Goal: Use online tool/utility: Utilize a website feature to perform a specific function

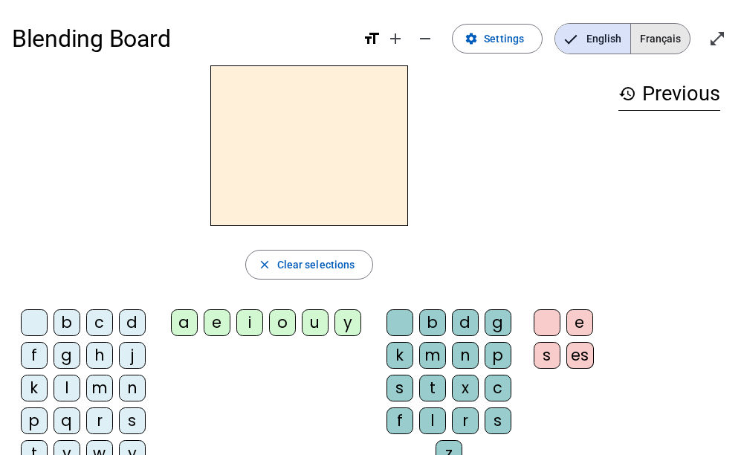
click at [652, 43] on span "Français" at bounding box center [660, 39] width 59 height 30
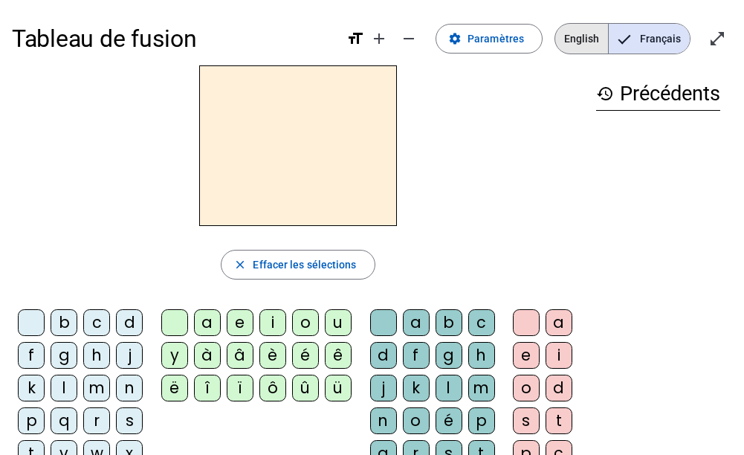
click at [592, 46] on span "English" at bounding box center [581, 39] width 53 height 30
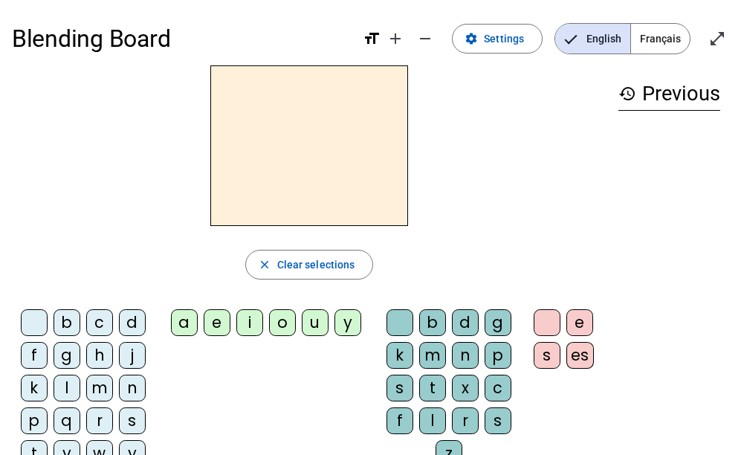
click at [651, 44] on span "Français" at bounding box center [660, 39] width 59 height 30
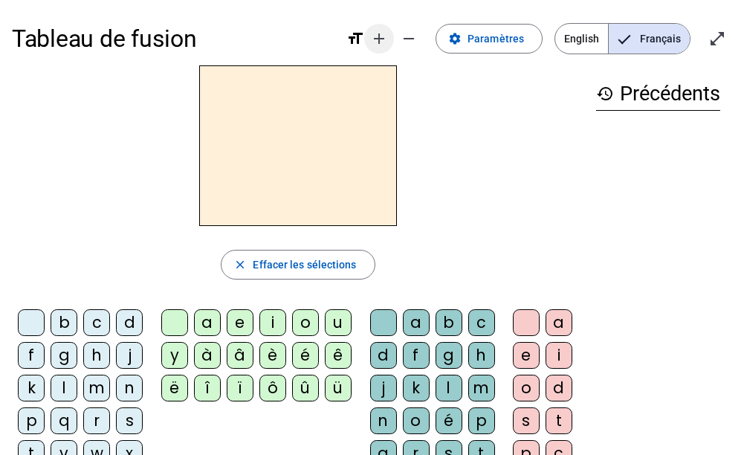
click at [387, 42] on mat-icon "add" at bounding box center [379, 39] width 18 height 18
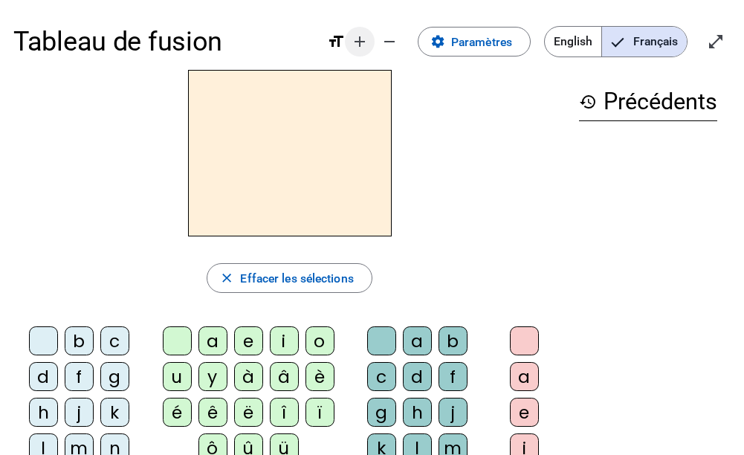
click at [387, 42] on mat-icon "remove" at bounding box center [389, 42] width 18 height 18
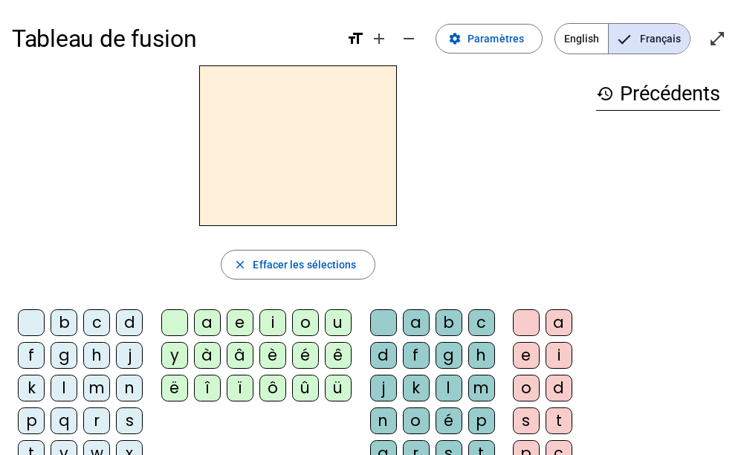
click at [362, 29] on div "format_size add remove" at bounding box center [384, 39] width 77 height 30
click at [362, 42] on mat-icon "format_size" at bounding box center [355, 39] width 18 height 18
click at [423, 39] on span "Diminuer la taille de la police" at bounding box center [409, 39] width 36 height 36
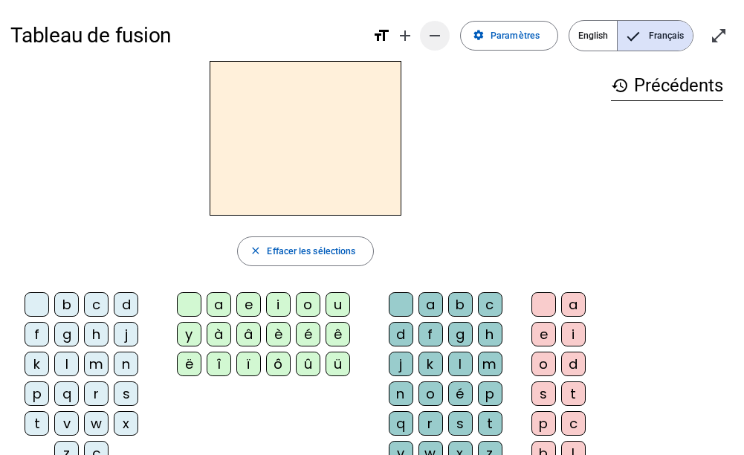
click at [423, 39] on span "Diminuer la taille de la police" at bounding box center [435, 36] width 36 height 36
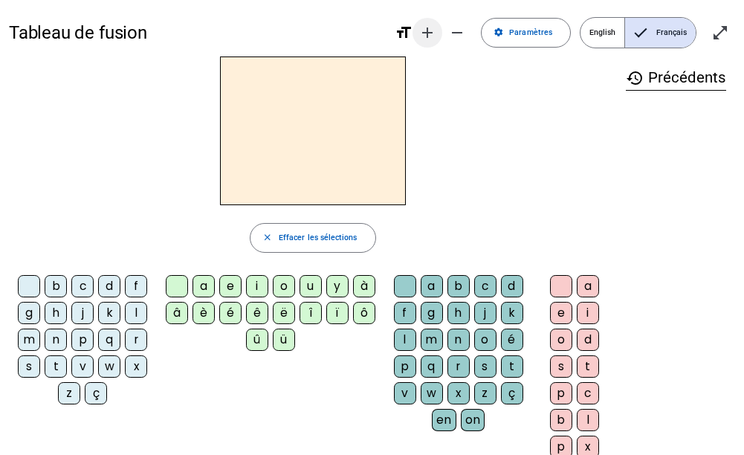
click at [436, 39] on mat-icon "add" at bounding box center [427, 33] width 18 height 18
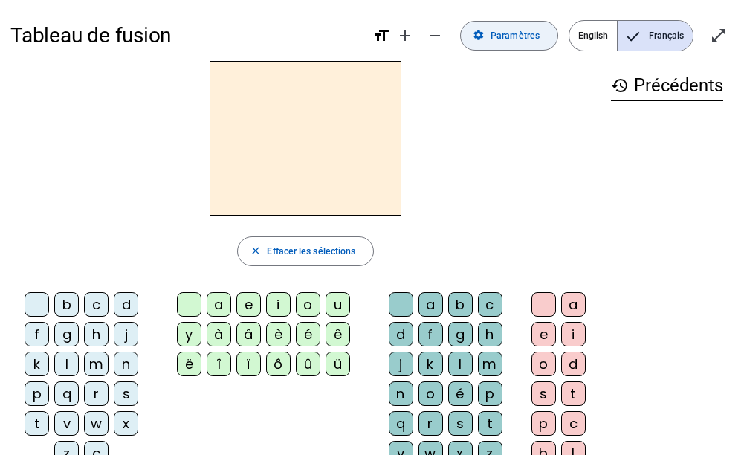
click at [528, 30] on span "Paramètres" at bounding box center [514, 36] width 49 height 16
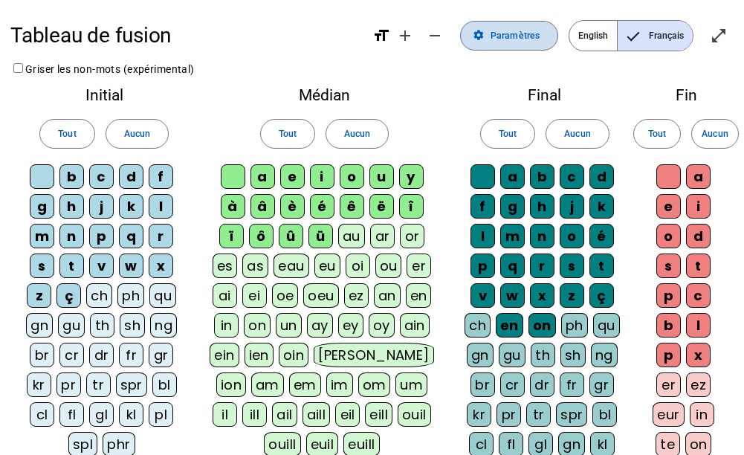
click at [528, 30] on span "Paramètres" at bounding box center [514, 36] width 49 height 16
click at [490, 34] on span at bounding box center [509, 36] width 97 height 36
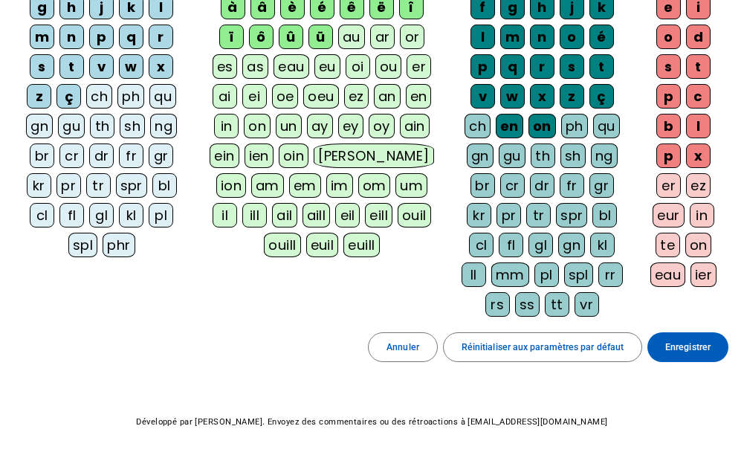
scroll to position [242, 0]
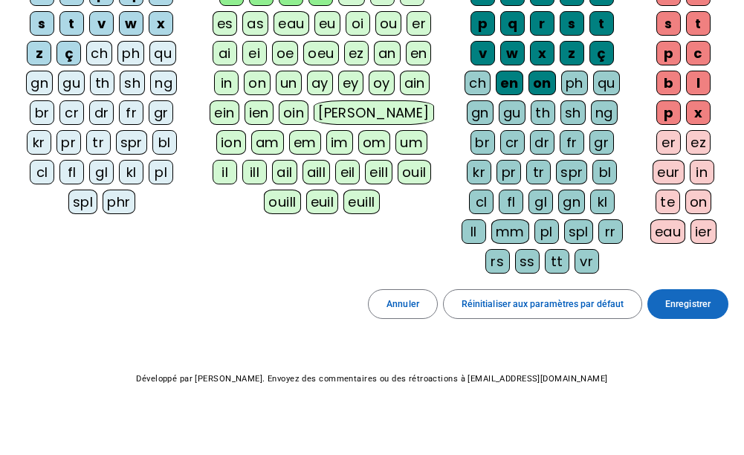
click at [699, 299] on span "Enregistrer" at bounding box center [687, 304] width 45 height 16
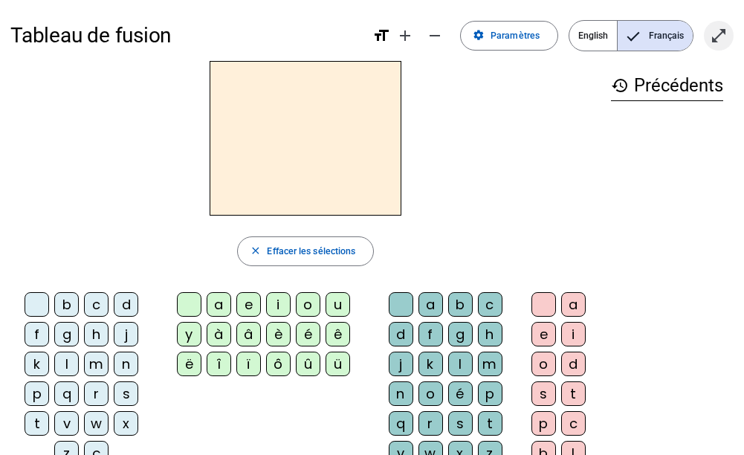
click at [718, 36] on mat-icon "open_in_full" at bounding box center [718, 36] width 18 height 18
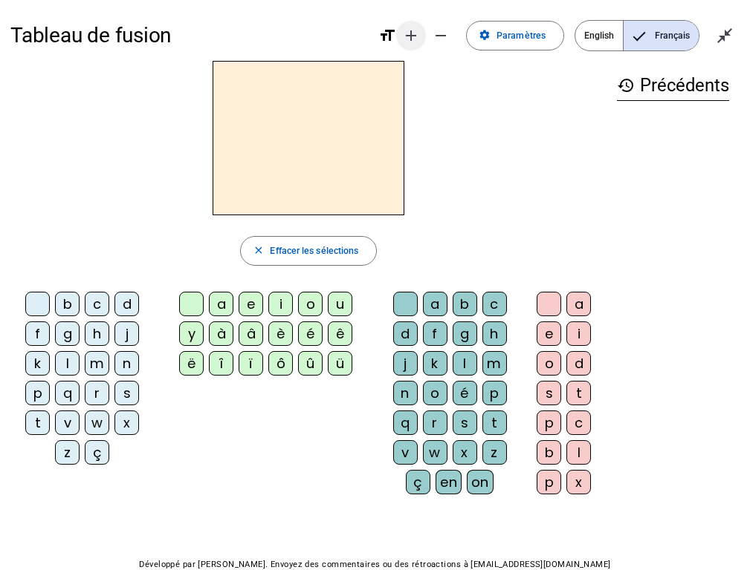
click at [420, 29] on mat-icon "add" at bounding box center [411, 36] width 18 height 18
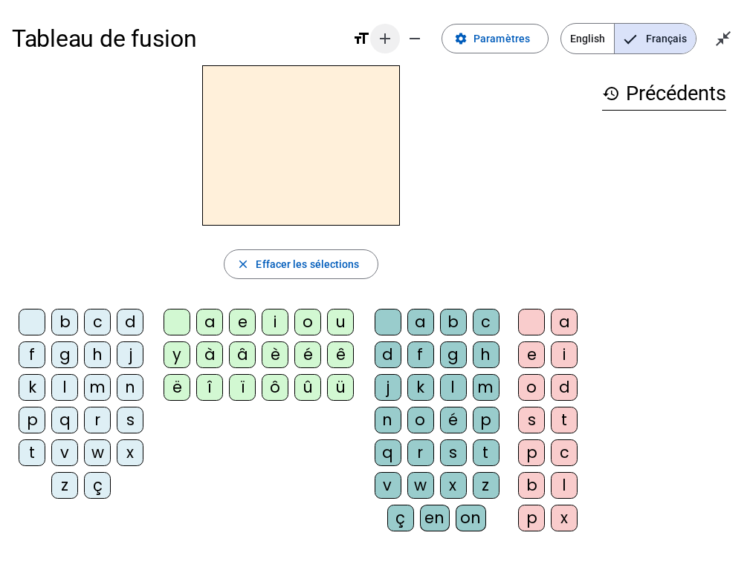
click at [394, 39] on mat-icon "add" at bounding box center [385, 39] width 18 height 18
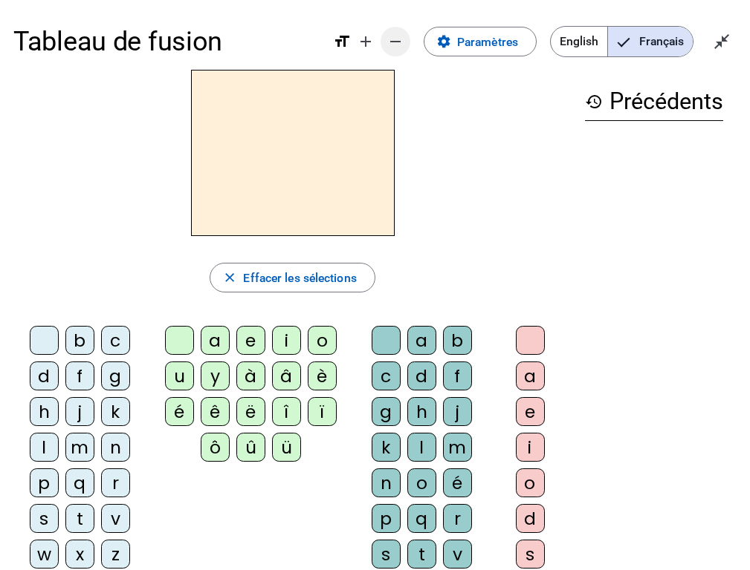
click at [393, 51] on span "Diminuer la taille de la police" at bounding box center [395, 42] width 36 height 36
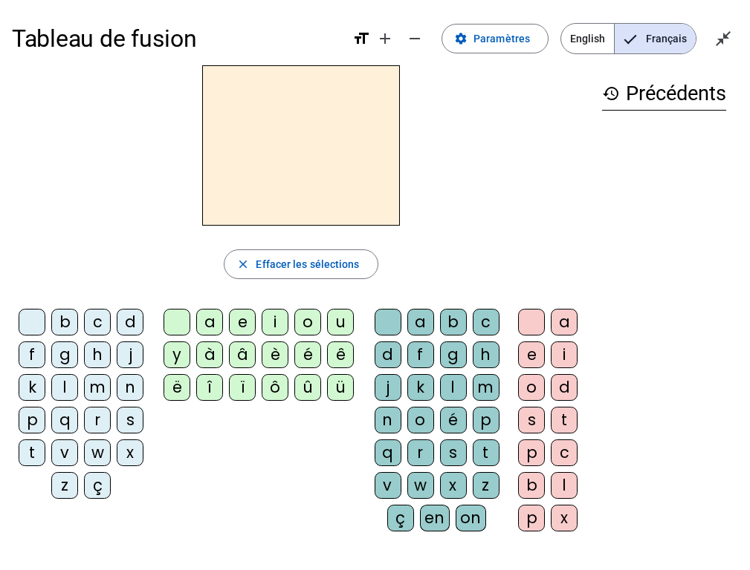
click at [248, 359] on div "â" at bounding box center [242, 355] width 27 height 27
click at [420, 357] on div "f" at bounding box center [420, 355] width 27 height 27
click at [527, 393] on div "o" at bounding box center [531, 387] width 27 height 27
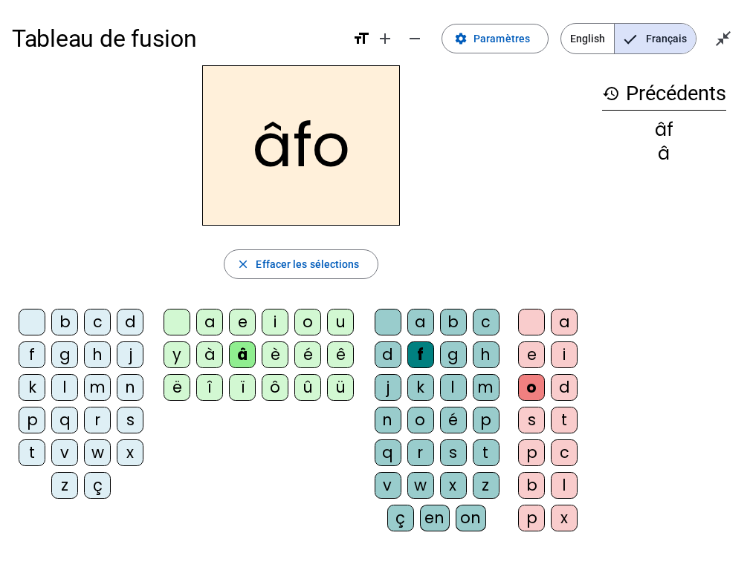
click at [308, 361] on div "é" at bounding box center [307, 355] width 27 height 27
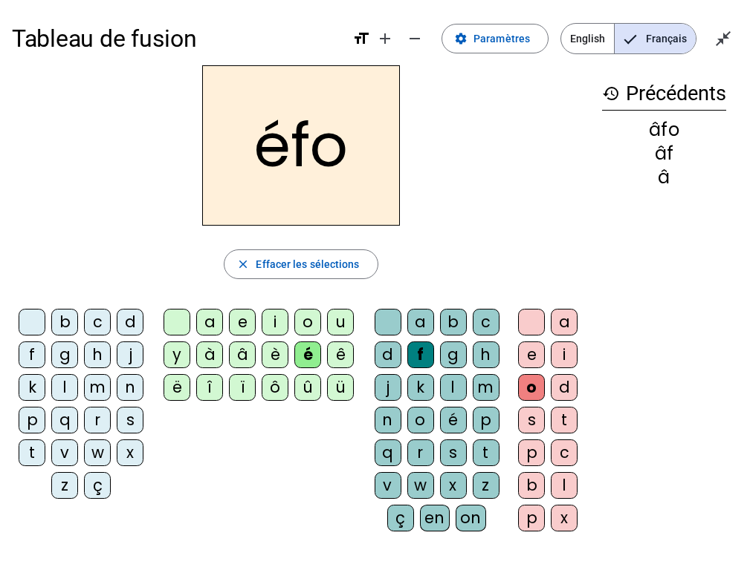
click at [251, 380] on div "ï" at bounding box center [242, 387] width 27 height 27
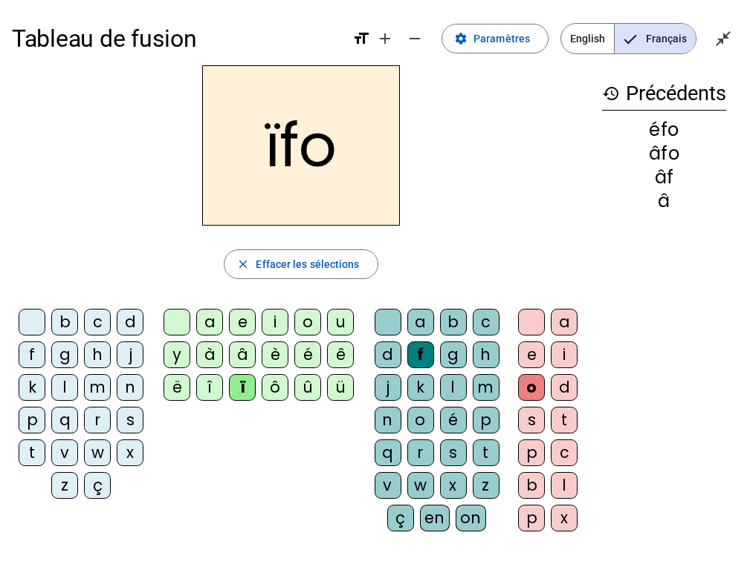
click at [302, 329] on div "o" at bounding box center [307, 322] width 27 height 27
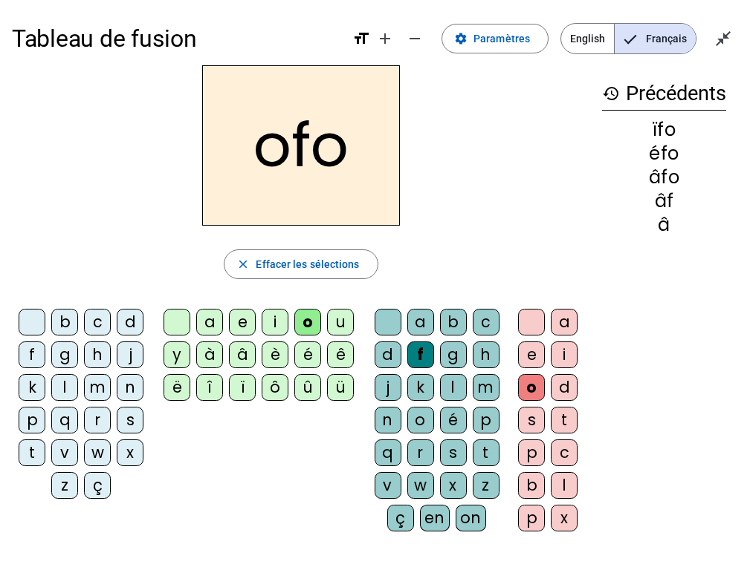
click at [67, 383] on div "l" at bounding box center [64, 387] width 27 height 27
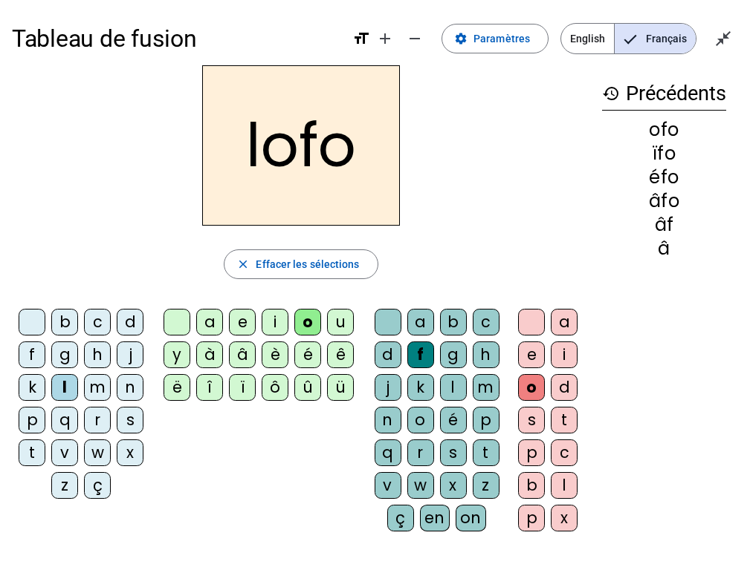
click at [98, 380] on div "m" at bounding box center [97, 387] width 27 height 27
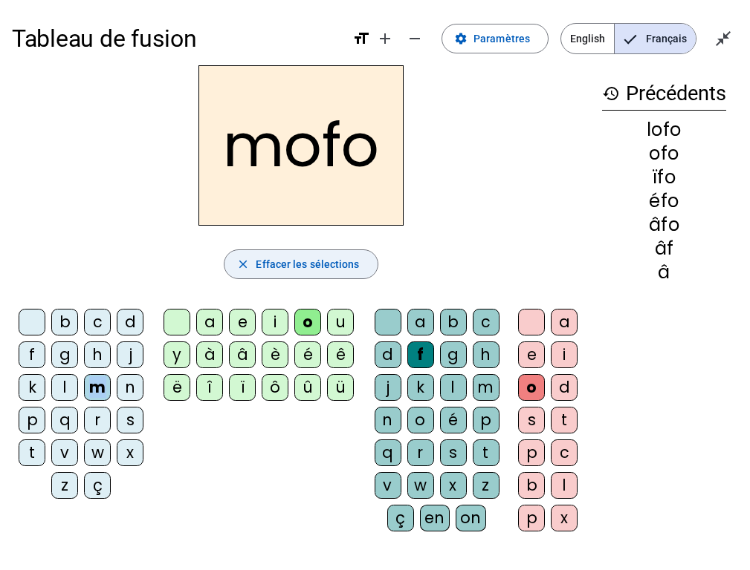
click at [305, 260] on span "Effacer les sélections" at bounding box center [307, 265] width 103 height 18
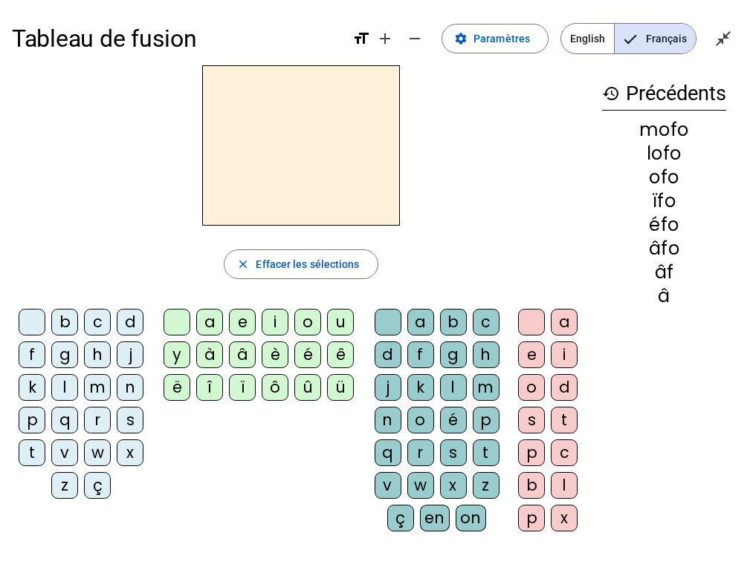
click at [677, 134] on div "mofo" at bounding box center [664, 130] width 124 height 18
click at [613, 99] on mat-icon "history" at bounding box center [611, 94] width 18 height 18
click at [608, 92] on mat-icon "history" at bounding box center [611, 94] width 18 height 18
click at [728, 47] on mat-icon "close_fullscreen" at bounding box center [723, 39] width 18 height 18
